Goal: Find specific page/section: Find specific page/section

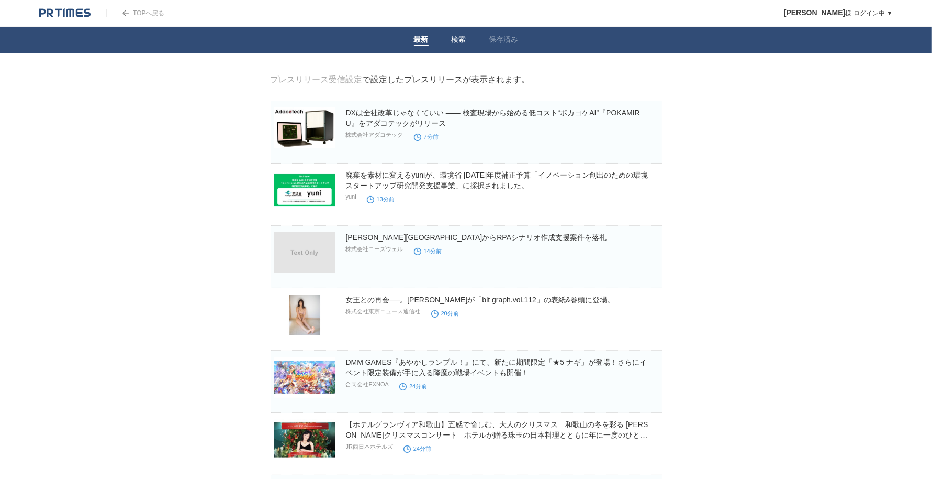
click at [448, 40] on li "検索" at bounding box center [459, 40] width 38 height 26
click at [455, 35] on link "検索" at bounding box center [459, 40] width 15 height 11
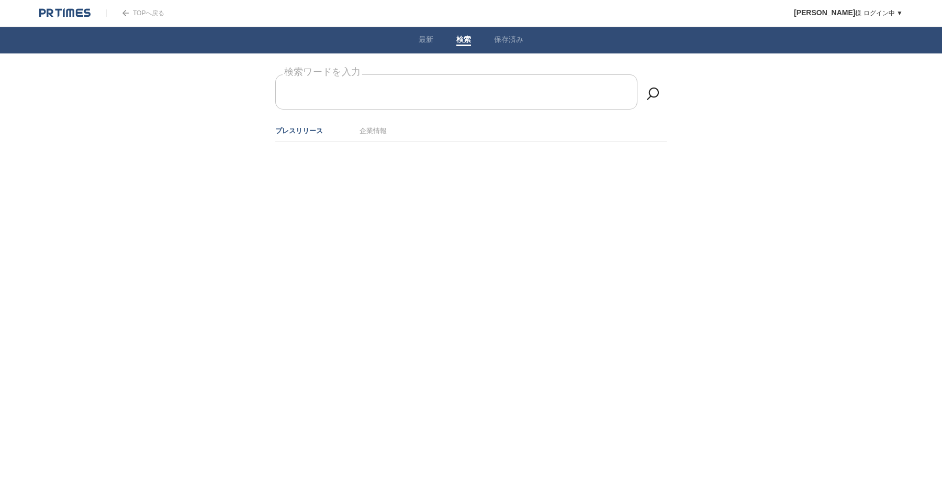
click at [431, 84] on input "検索ワードを入力" at bounding box center [456, 91] width 362 height 35
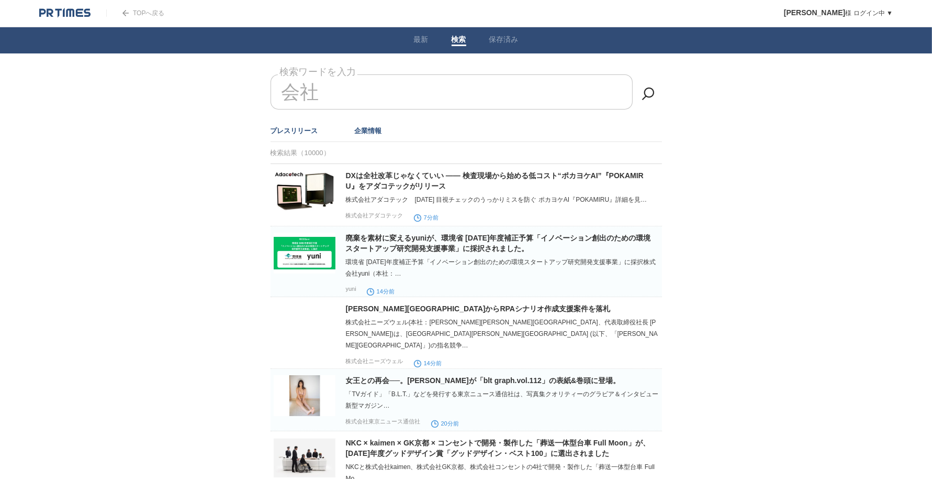
type input "会社"
click at [372, 128] on link "企業情報" at bounding box center [368, 131] width 27 height 8
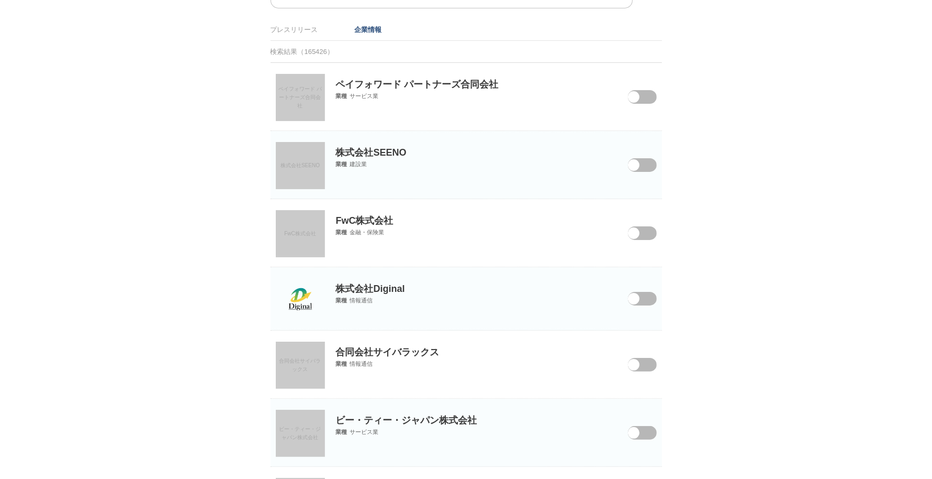
scroll to position [102, 0]
click at [303, 169] on link "株式会社SEENO" at bounding box center [300, 164] width 49 height 47
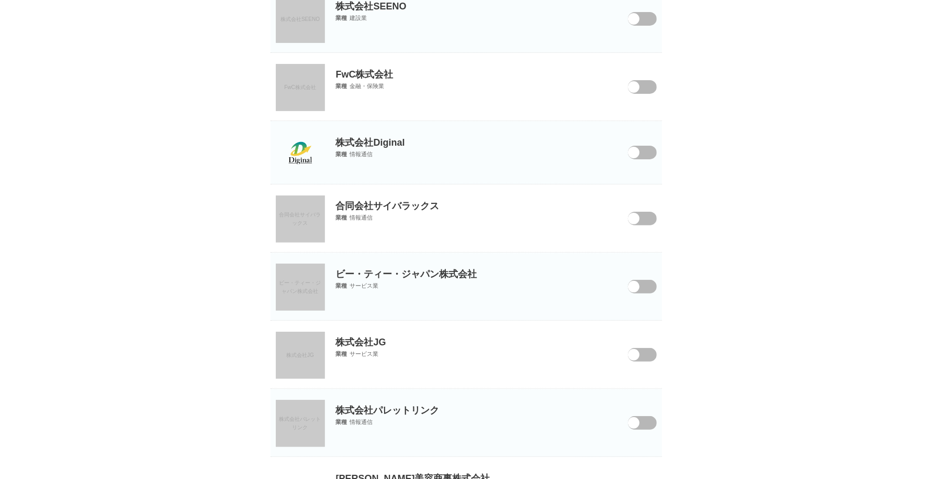
scroll to position [249, 0]
click at [305, 101] on link "FwC株式会社" at bounding box center [300, 85] width 49 height 47
click at [303, 155] on img at bounding box center [301, 151] width 42 height 42
click at [305, 205] on link "合同会社サイバラックス" at bounding box center [300, 217] width 49 height 47
